Goal: Task Accomplishment & Management: Manage account settings

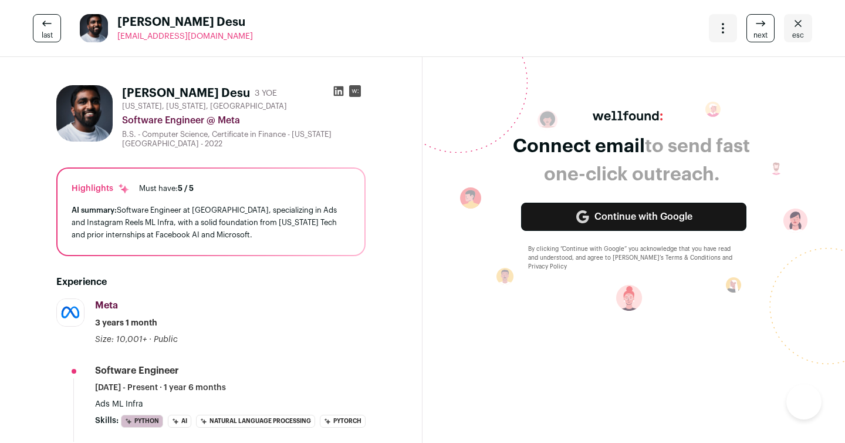
click at [339, 93] on icon at bounding box center [339, 91] width 12 height 12
click at [56, 31] on link "last" at bounding box center [47, 28] width 28 height 28
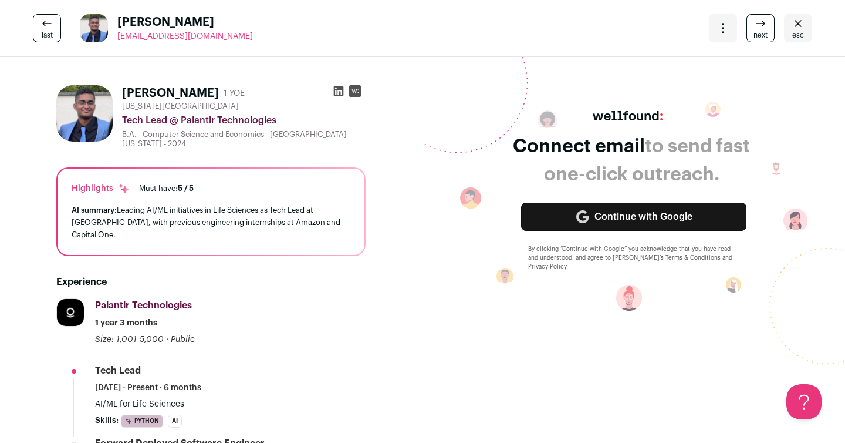
click at [795, 31] on span "esc" at bounding box center [798, 35] width 12 height 9
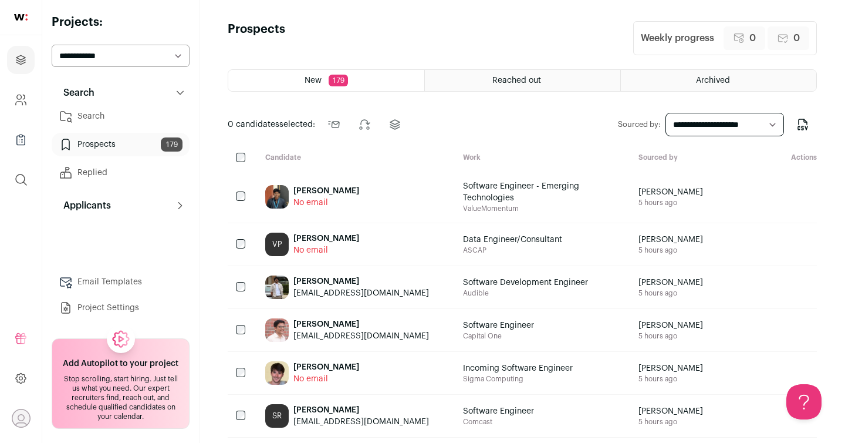
click at [343, 189] on div "[PERSON_NAME]" at bounding box center [326, 191] width 66 height 12
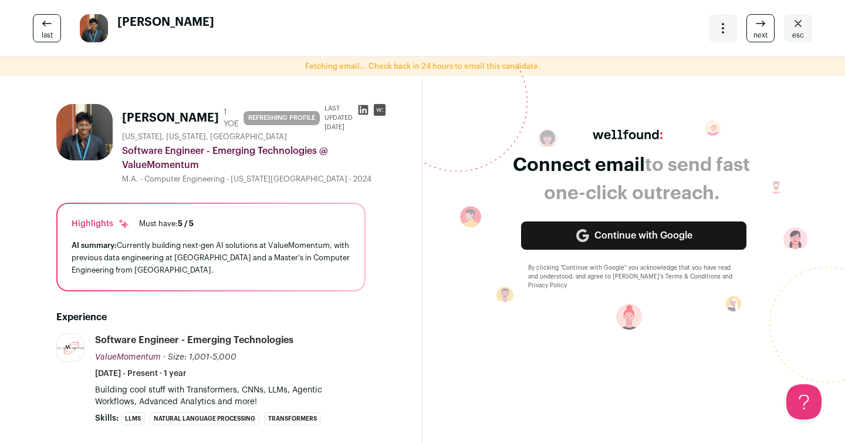
click at [359, 110] on icon at bounding box center [364, 110] width 10 height 10
click at [764, 36] on span "next" at bounding box center [761, 35] width 14 height 9
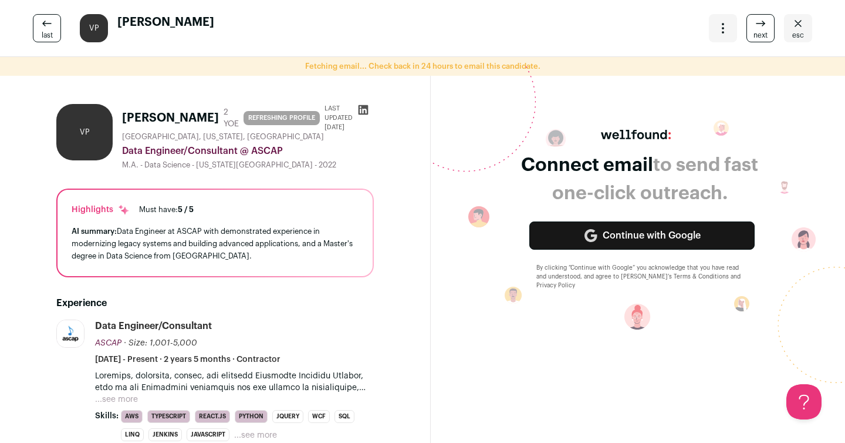
click at [764, 36] on span "next" at bounding box center [761, 35] width 14 height 9
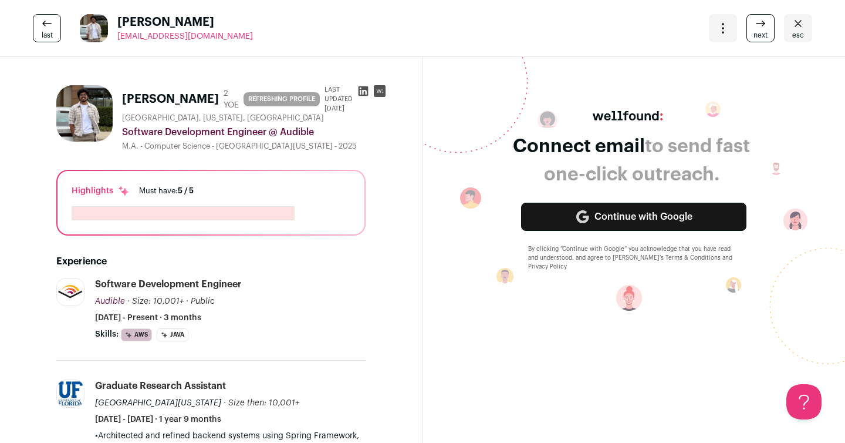
click at [800, 30] on icon "Close" at bounding box center [798, 23] width 14 height 14
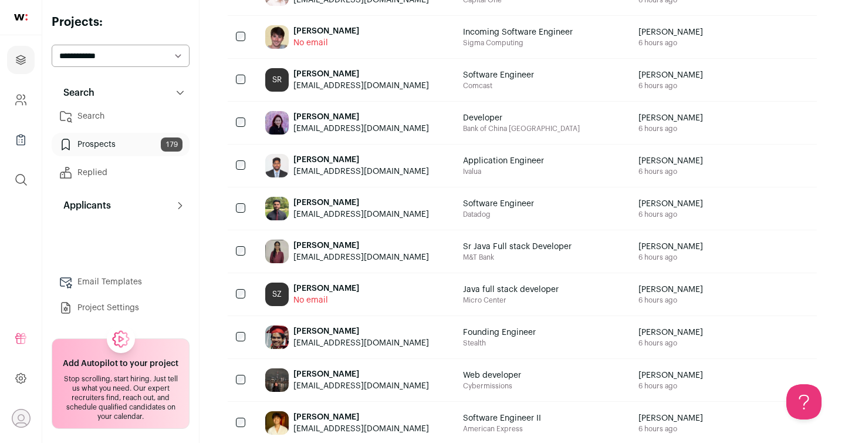
scroll to position [339, 0]
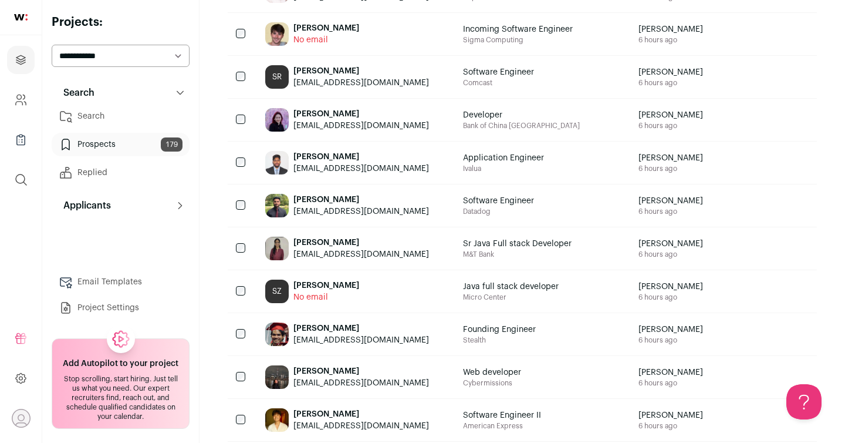
click at [486, 202] on span "Software Engineer" at bounding box center [498, 201] width 71 height 12
click at [463, 205] on span "Software Engineer" at bounding box center [498, 201] width 71 height 12
click at [315, 198] on div "[PERSON_NAME]" at bounding box center [361, 200] width 136 height 12
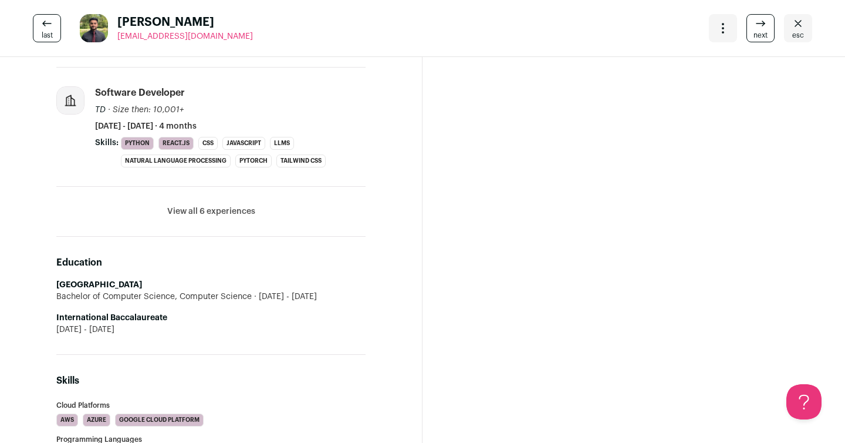
scroll to position [0, 0]
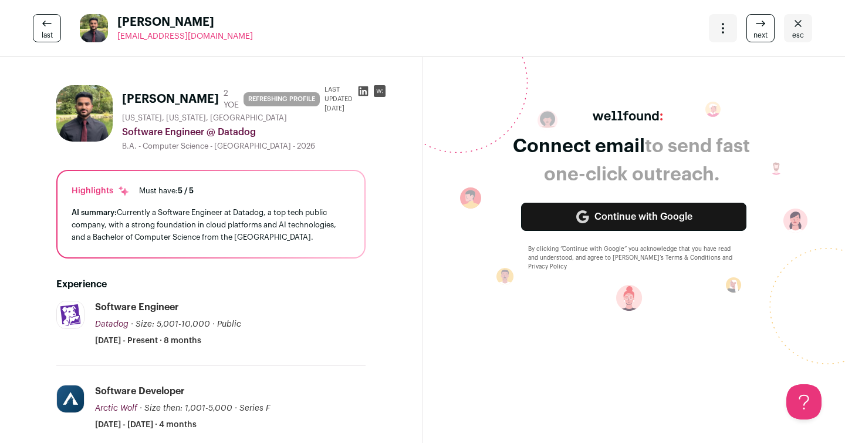
click at [359, 93] on icon at bounding box center [364, 91] width 10 height 10
click at [797, 35] on span "esc" at bounding box center [798, 35] width 12 height 9
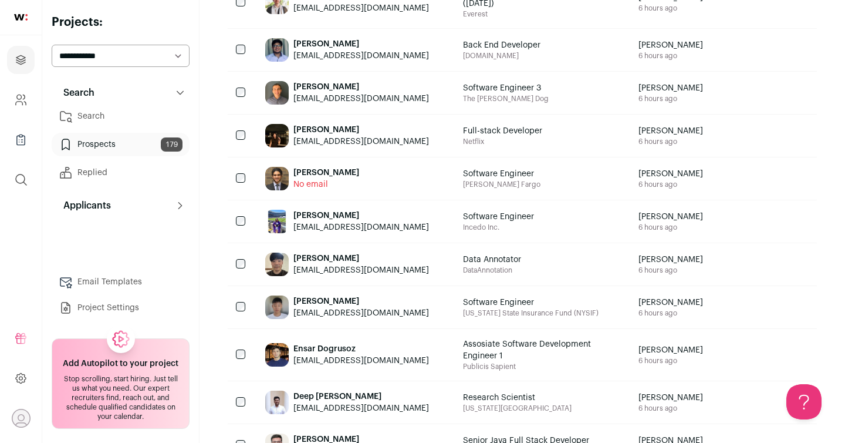
scroll to position [886, 0]
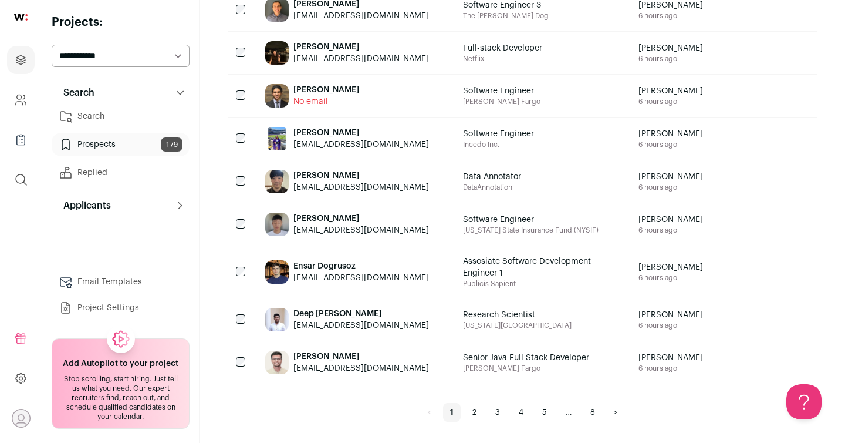
click at [613, 414] on link ">" at bounding box center [616, 412] width 18 height 19
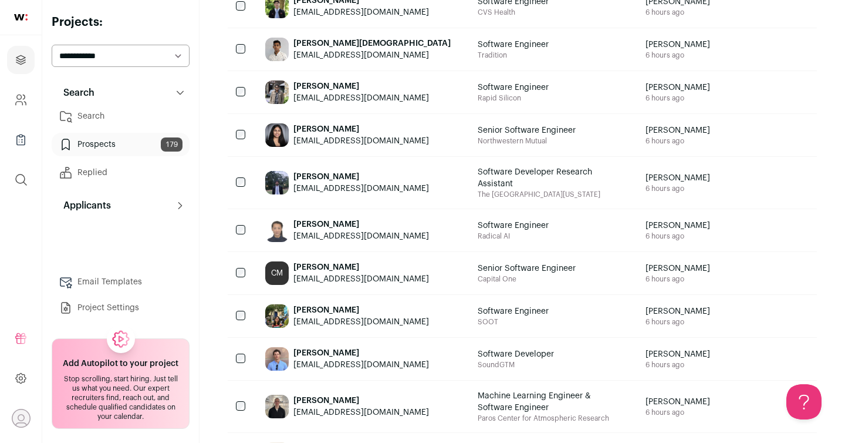
scroll to position [450, 0]
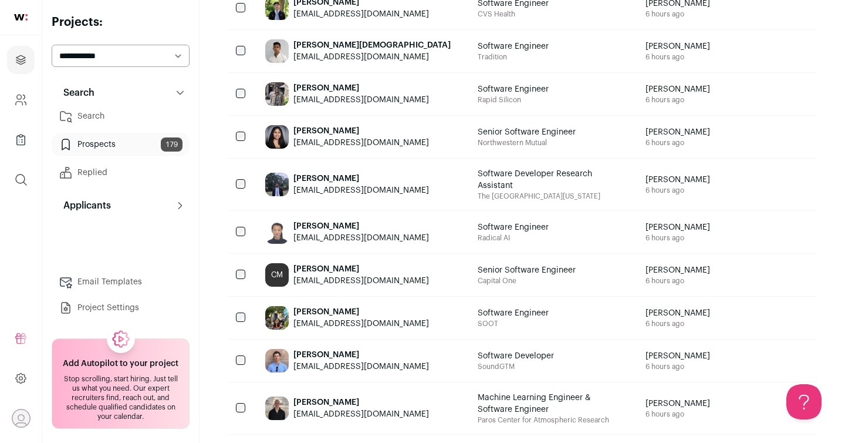
click at [497, 231] on span "Software Engineer" at bounding box center [513, 227] width 71 height 12
click at [313, 224] on div "[PERSON_NAME]" at bounding box center [361, 226] width 136 height 12
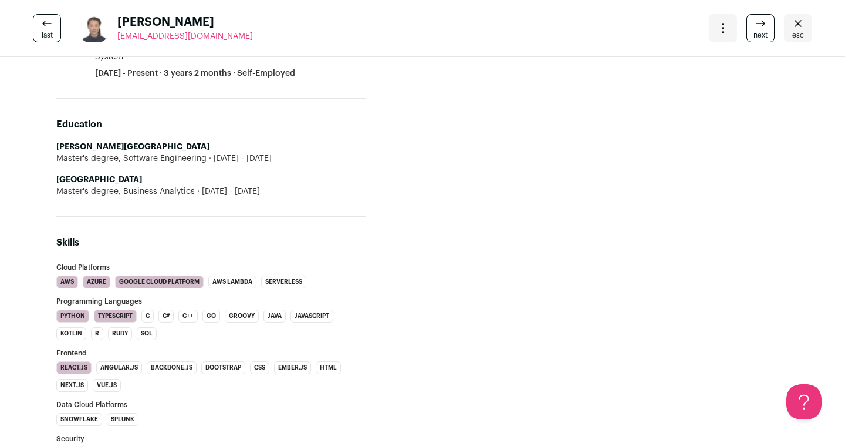
scroll to position [0, 0]
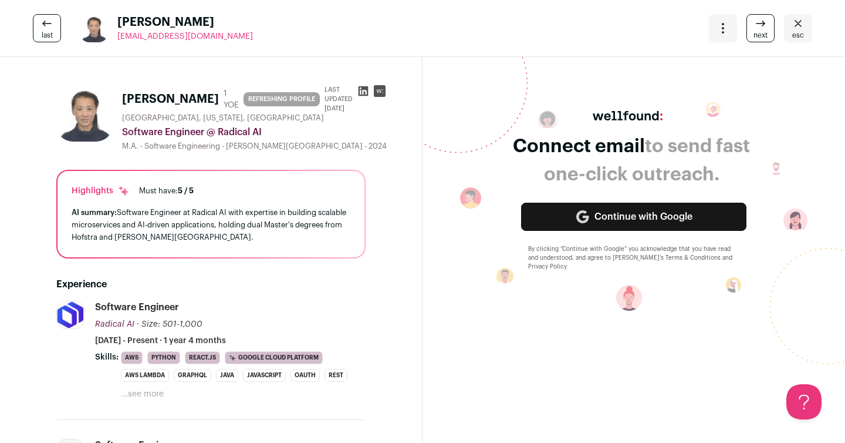
click at [359, 88] on icon at bounding box center [364, 91] width 10 height 10
